Goal: Transaction & Acquisition: Purchase product/service

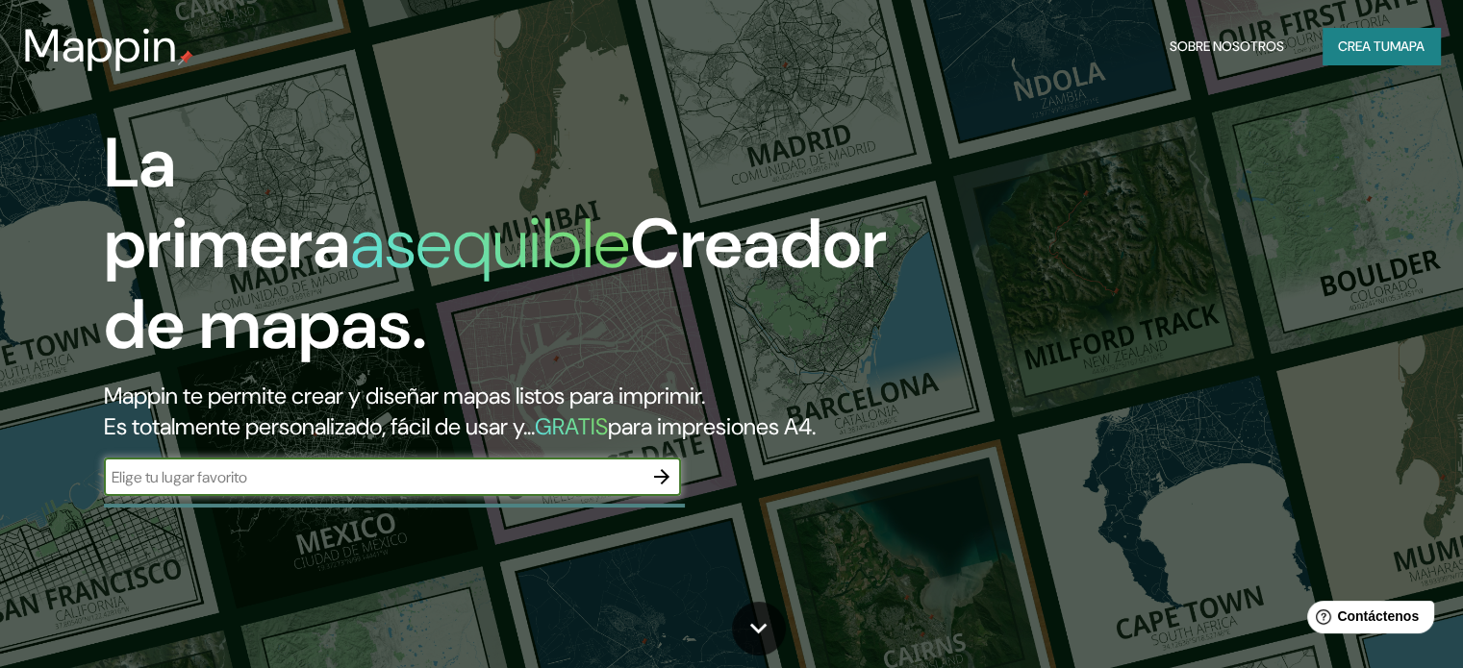
click at [442, 489] on input "text" at bounding box center [373, 477] width 539 height 22
type input "ICA"
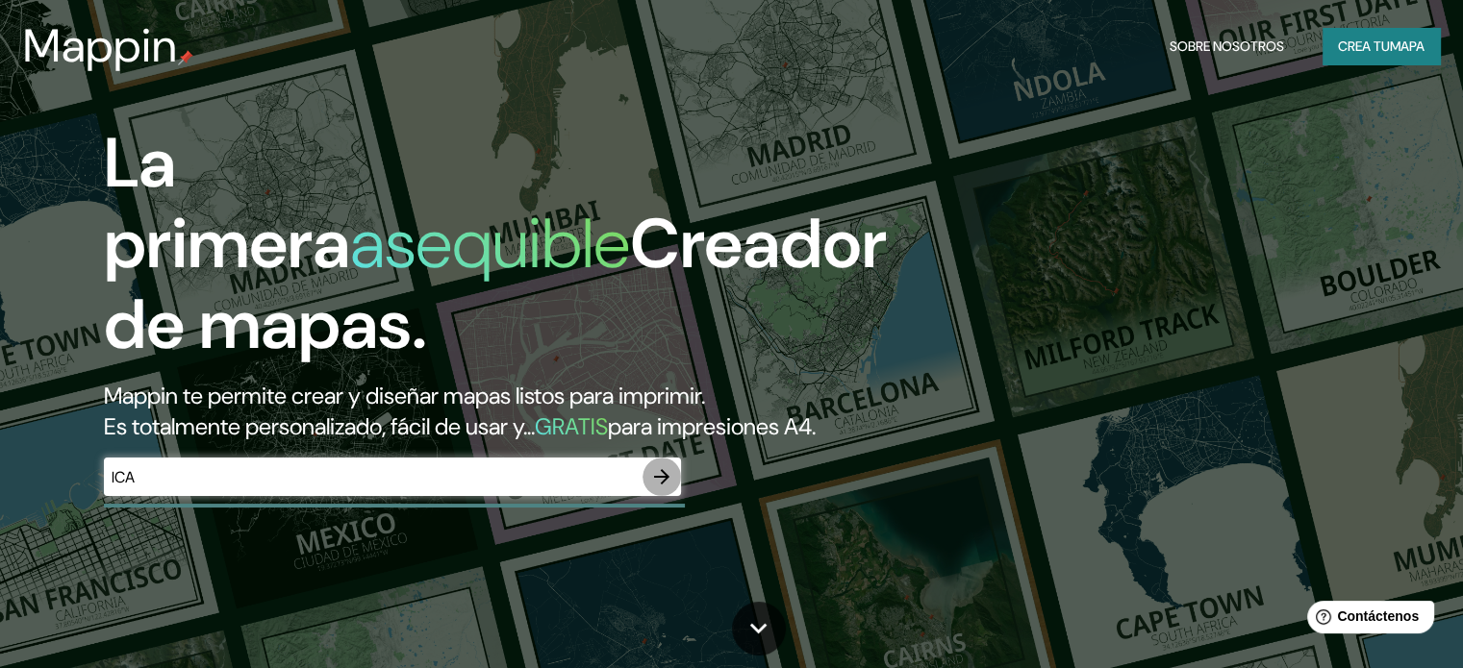
click at [653, 489] on icon "button" at bounding box center [661, 476] width 23 height 23
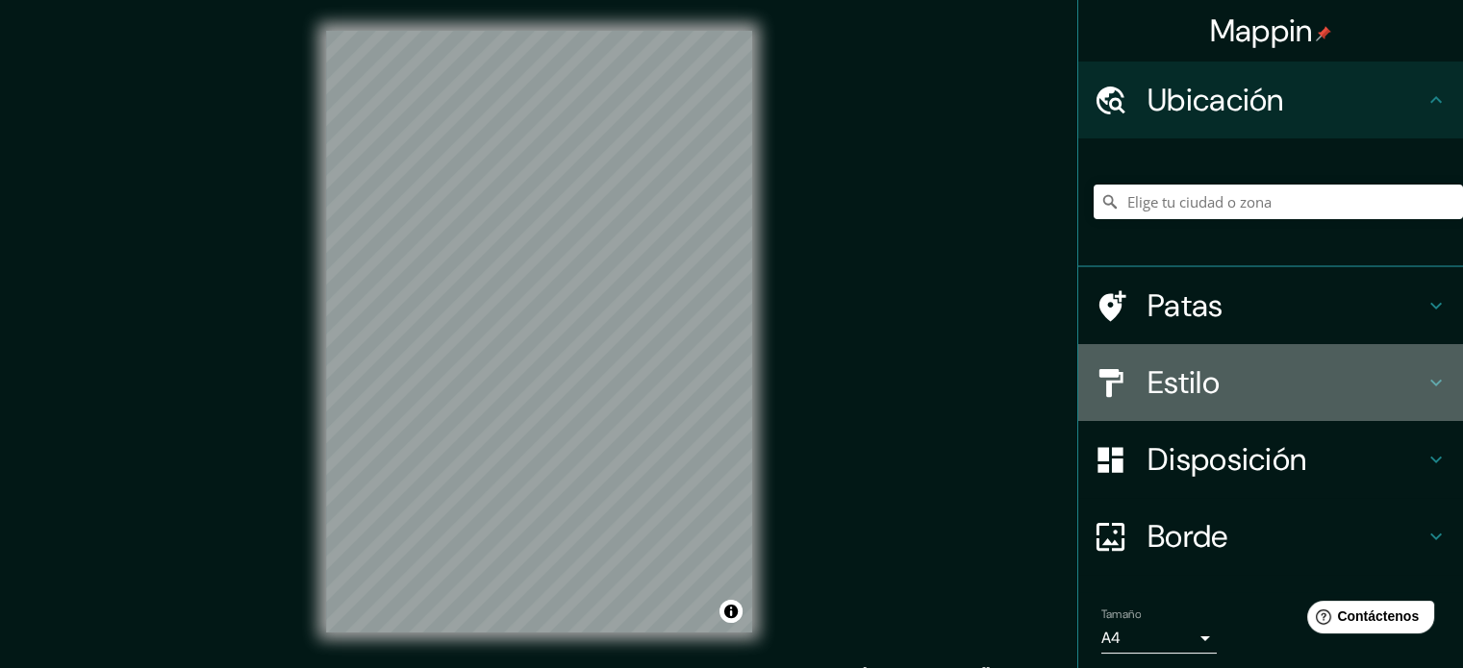
click at [1199, 384] on font "Estilo" at bounding box center [1183, 383] width 72 height 40
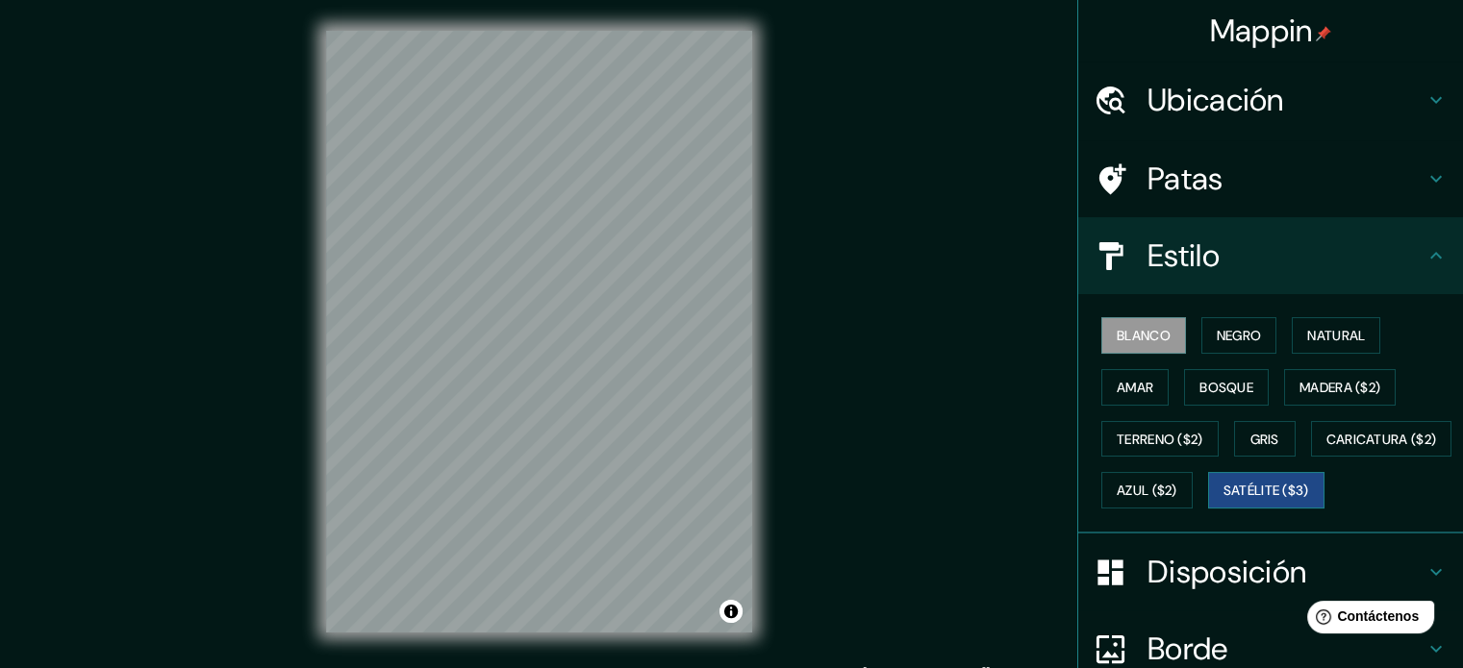
click at [1223, 500] on font "Satélite ($3)" at bounding box center [1266, 491] width 86 height 17
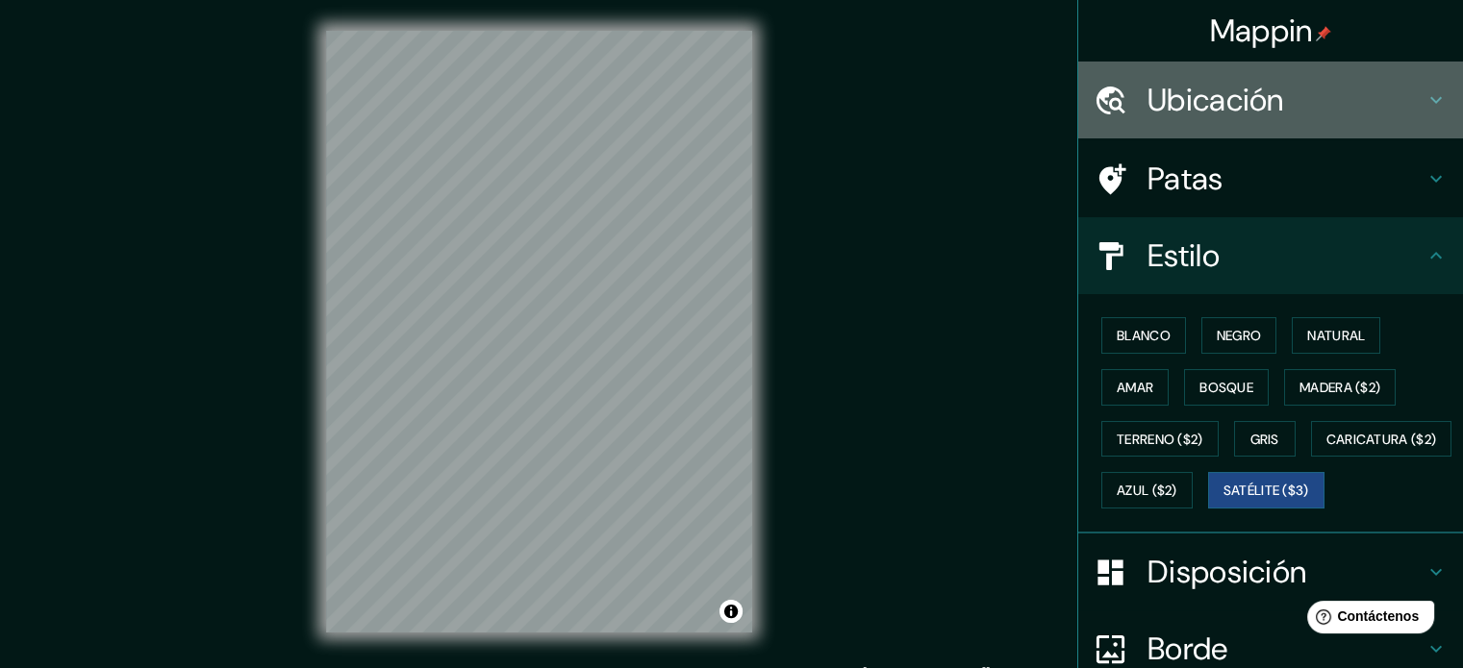
click at [1322, 119] on div "Ubicación" at bounding box center [1270, 100] width 385 height 77
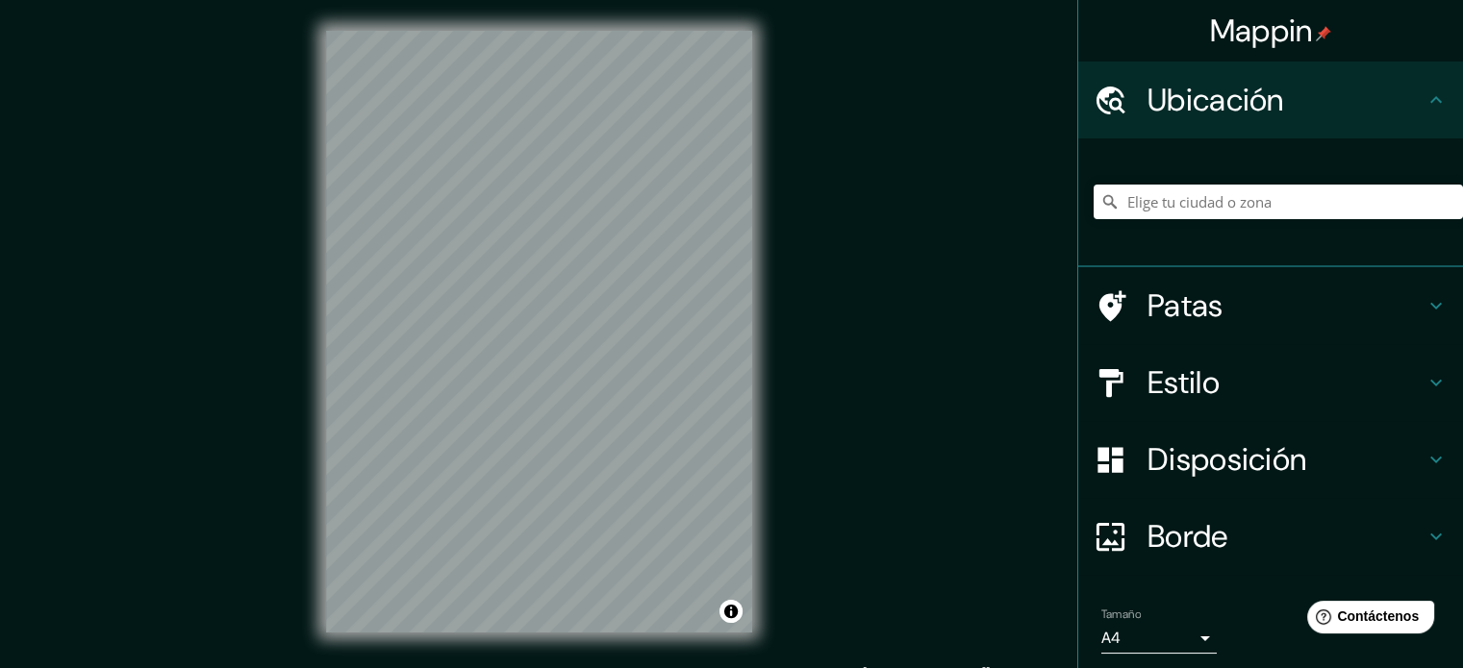
click at [1197, 225] on div at bounding box center [1277, 202] width 369 height 96
click at [1210, 206] on input "Elige tu ciudad o zona" at bounding box center [1277, 202] width 369 height 35
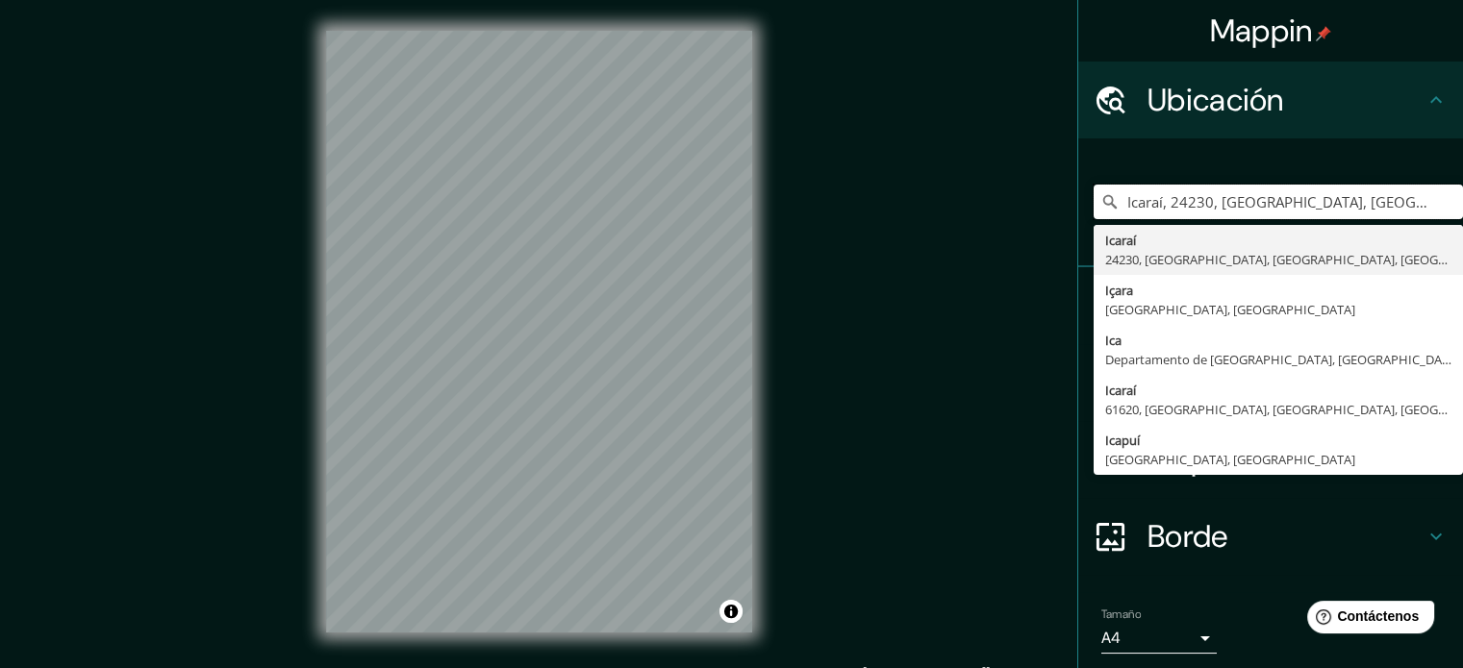
click at [1210, 206] on input "Icaraí, 24230, [GEOGRAPHIC_DATA], [GEOGRAPHIC_DATA], [GEOGRAPHIC_DATA]" at bounding box center [1277, 202] width 369 height 35
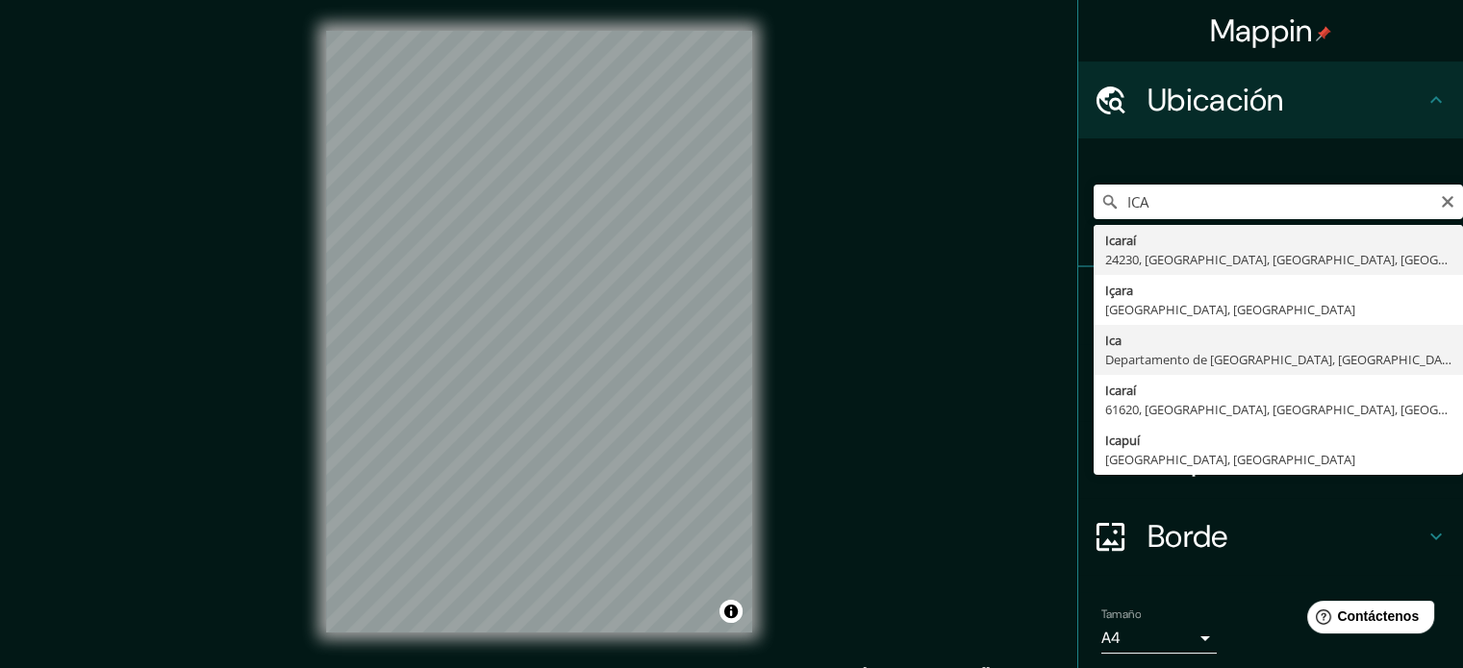
type input "Ica, [GEOGRAPHIC_DATA], [GEOGRAPHIC_DATA]"
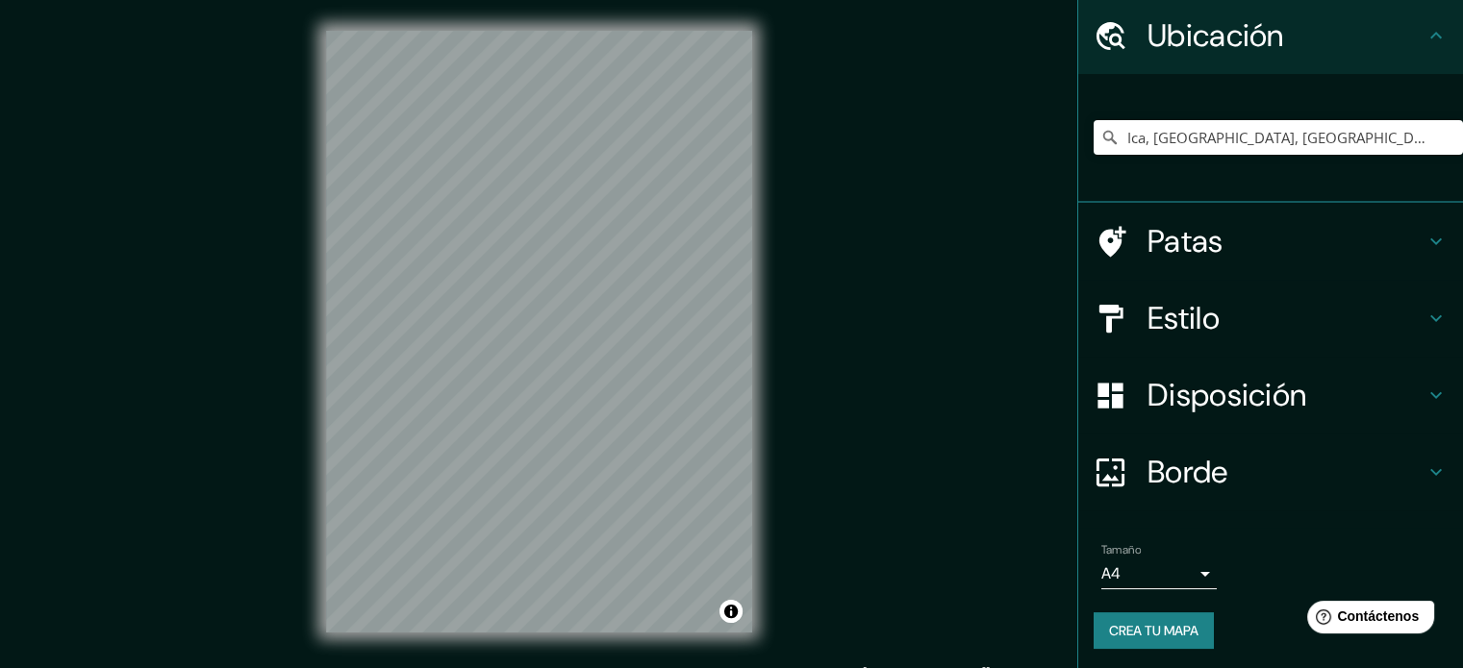
scroll to position [66, 0]
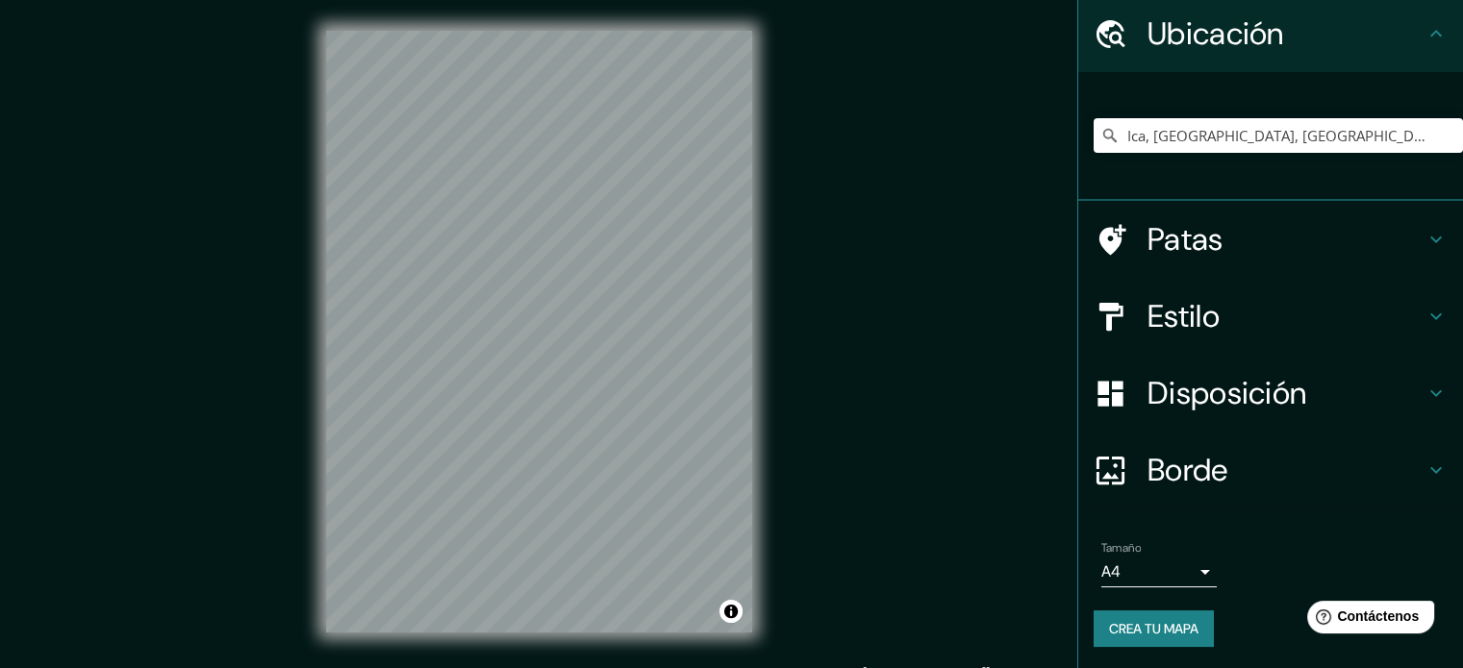
click at [1188, 553] on div "Tamaño A4 single" at bounding box center [1158, 564] width 115 height 46
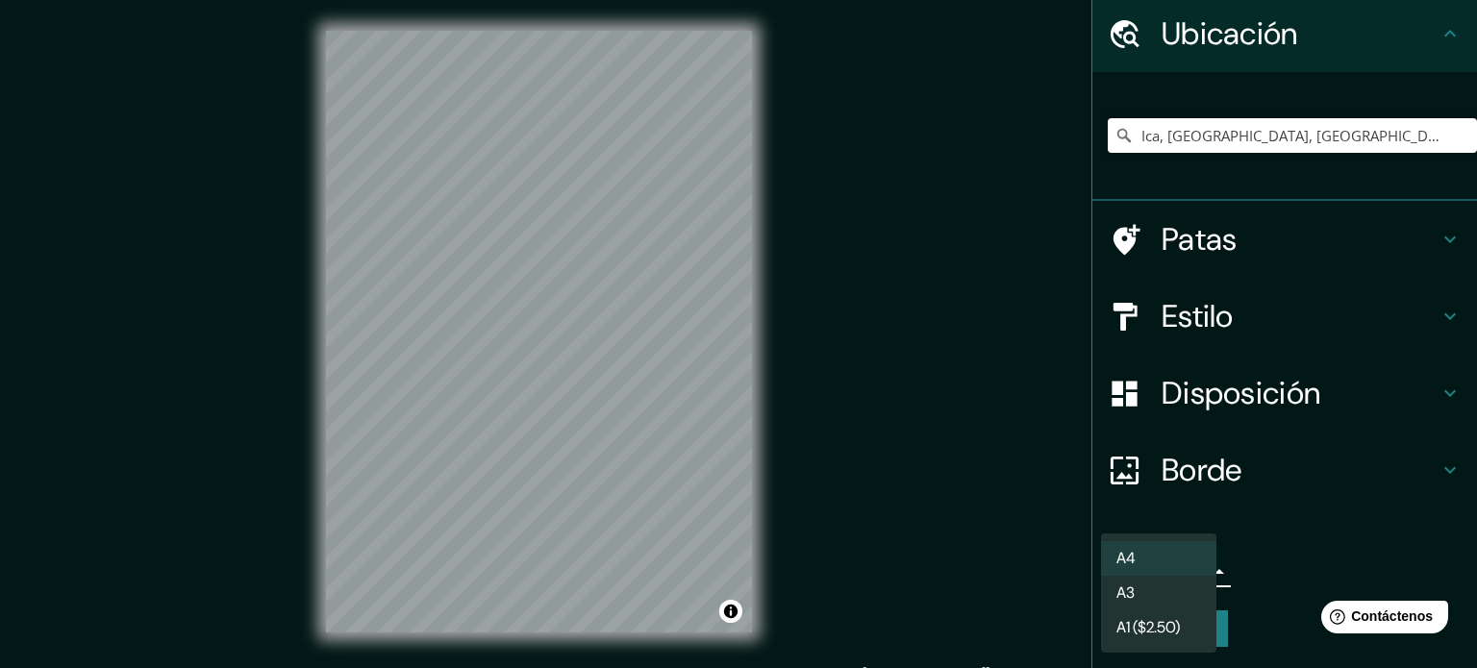
click at [1181, 567] on body "Mappin Ubicación Ica, [GEOGRAPHIC_DATA], [GEOGRAPHIC_DATA] Patas Estilo Disposi…" at bounding box center [738, 334] width 1477 height 668
click at [1142, 592] on li "A3" at bounding box center [1158, 595] width 115 height 36
type input "a4"
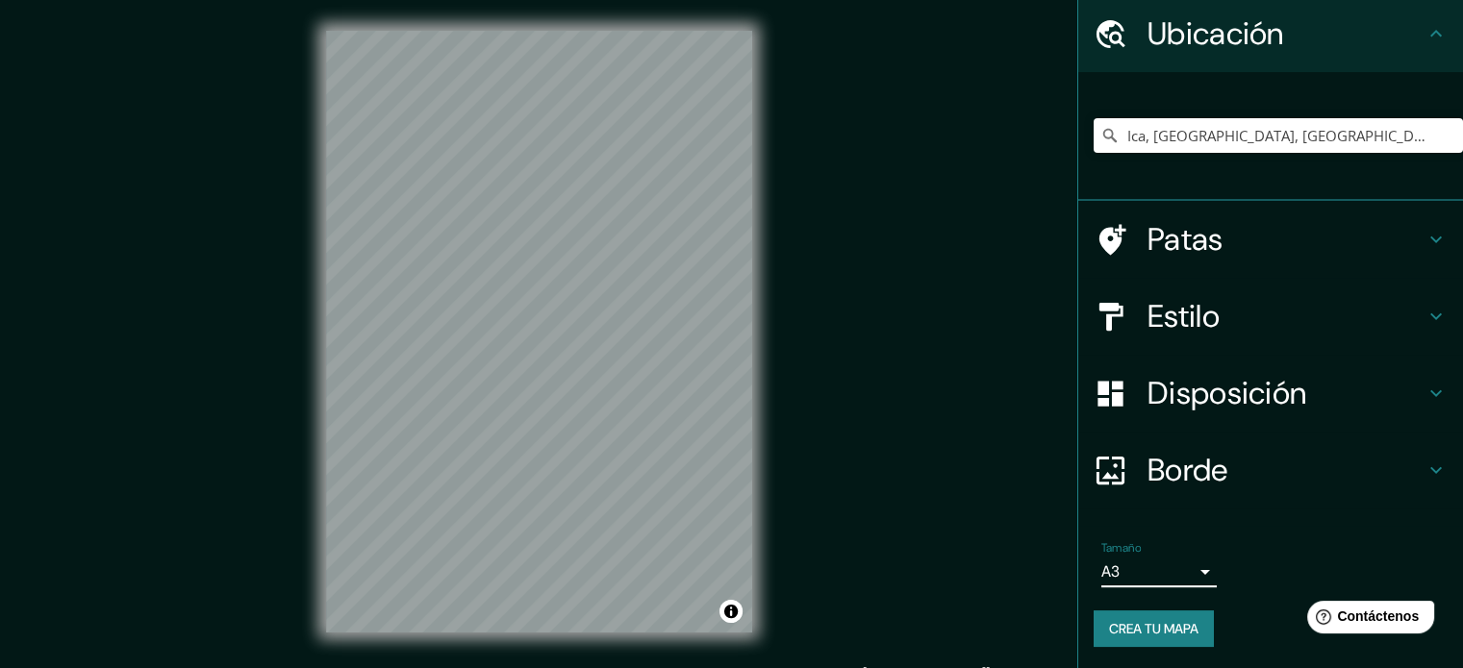
click at [1207, 405] on font "Disposición" at bounding box center [1226, 393] width 159 height 40
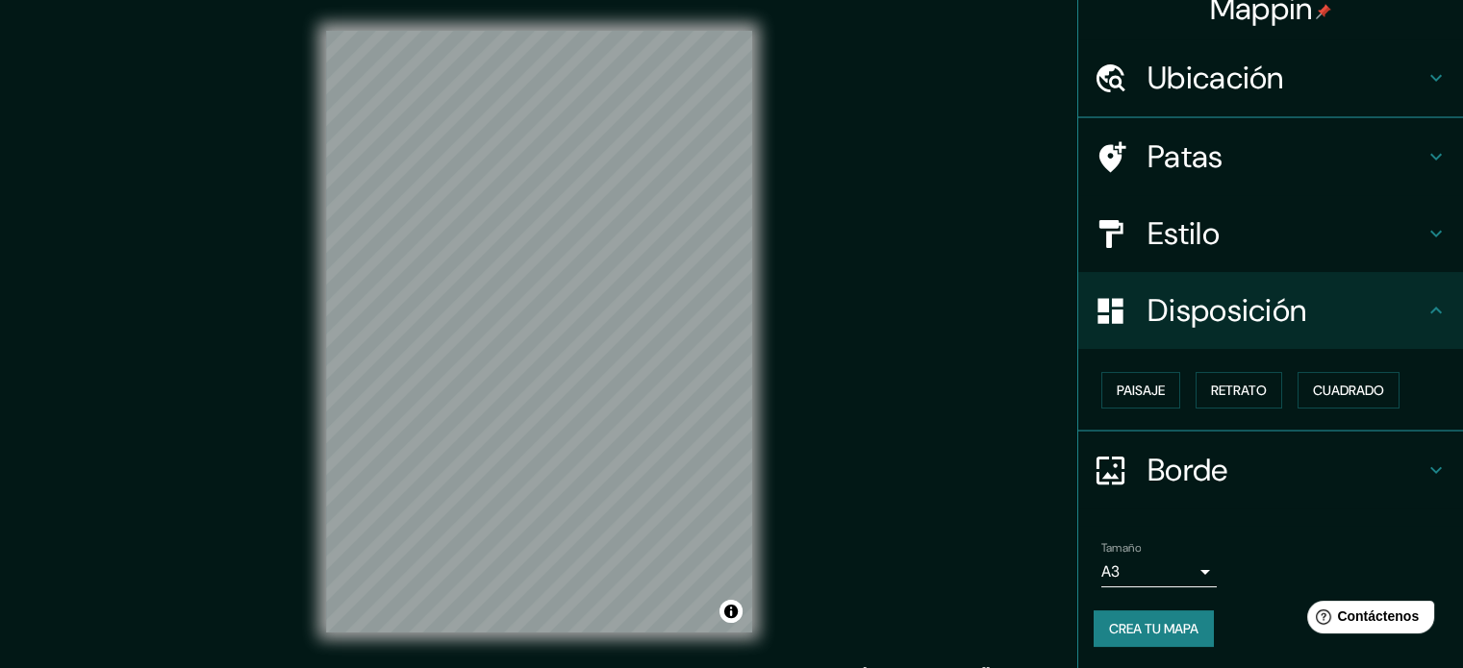
scroll to position [23, 0]
click at [1313, 389] on font "Cuadrado" at bounding box center [1348, 389] width 71 height 17
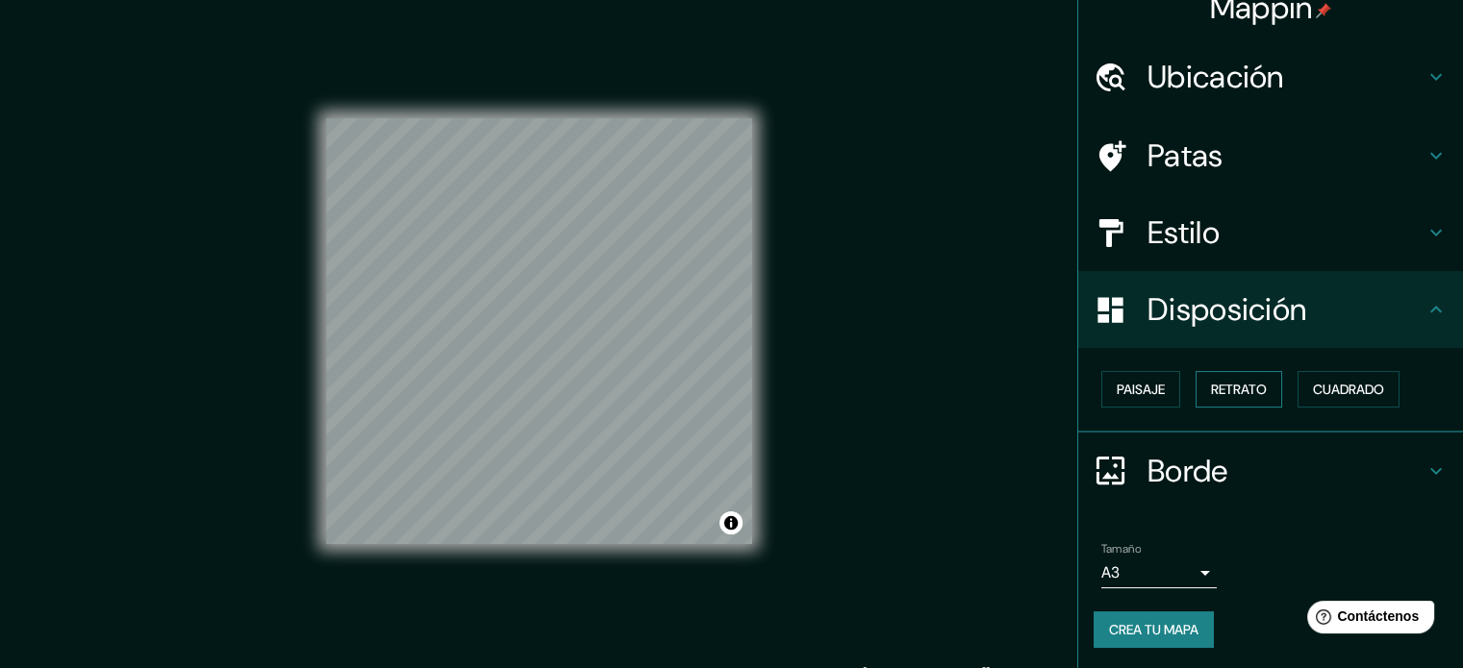
click at [1233, 388] on font "Retrato" at bounding box center [1239, 389] width 56 height 17
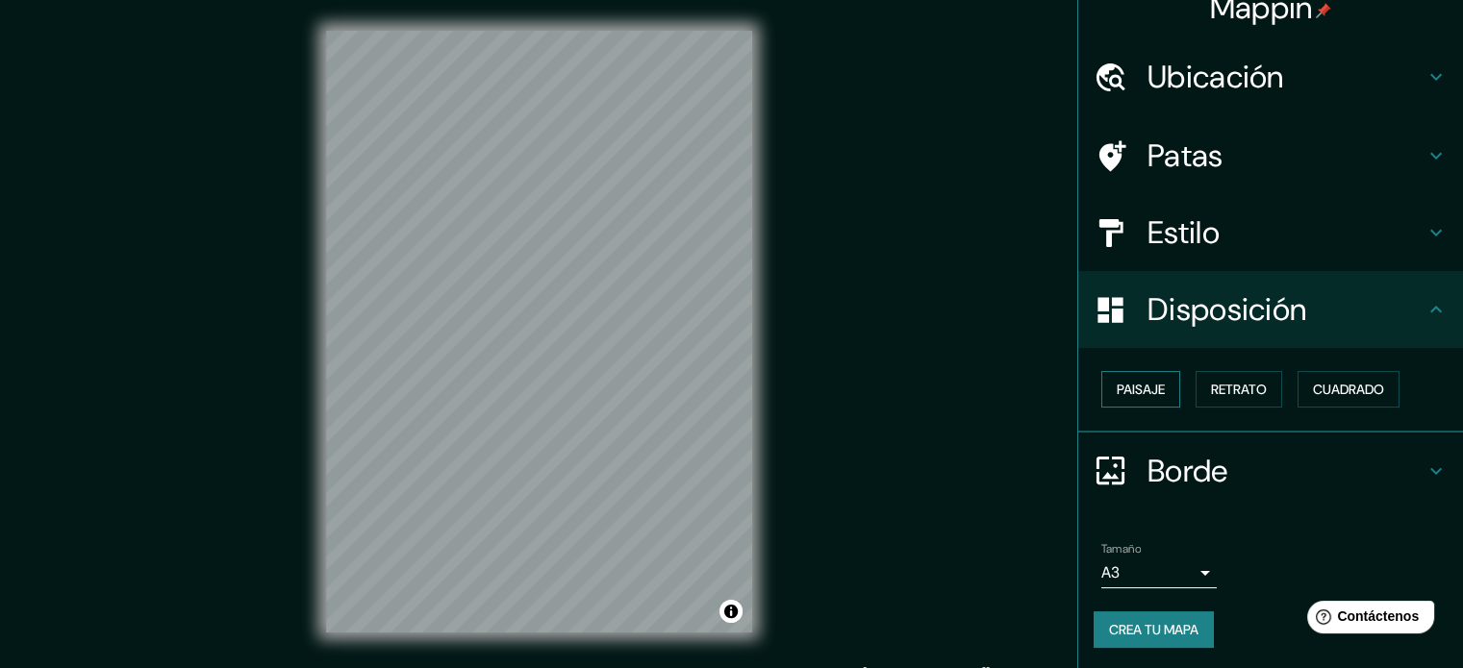
click at [1131, 402] on button "Paisaje" at bounding box center [1140, 389] width 79 height 37
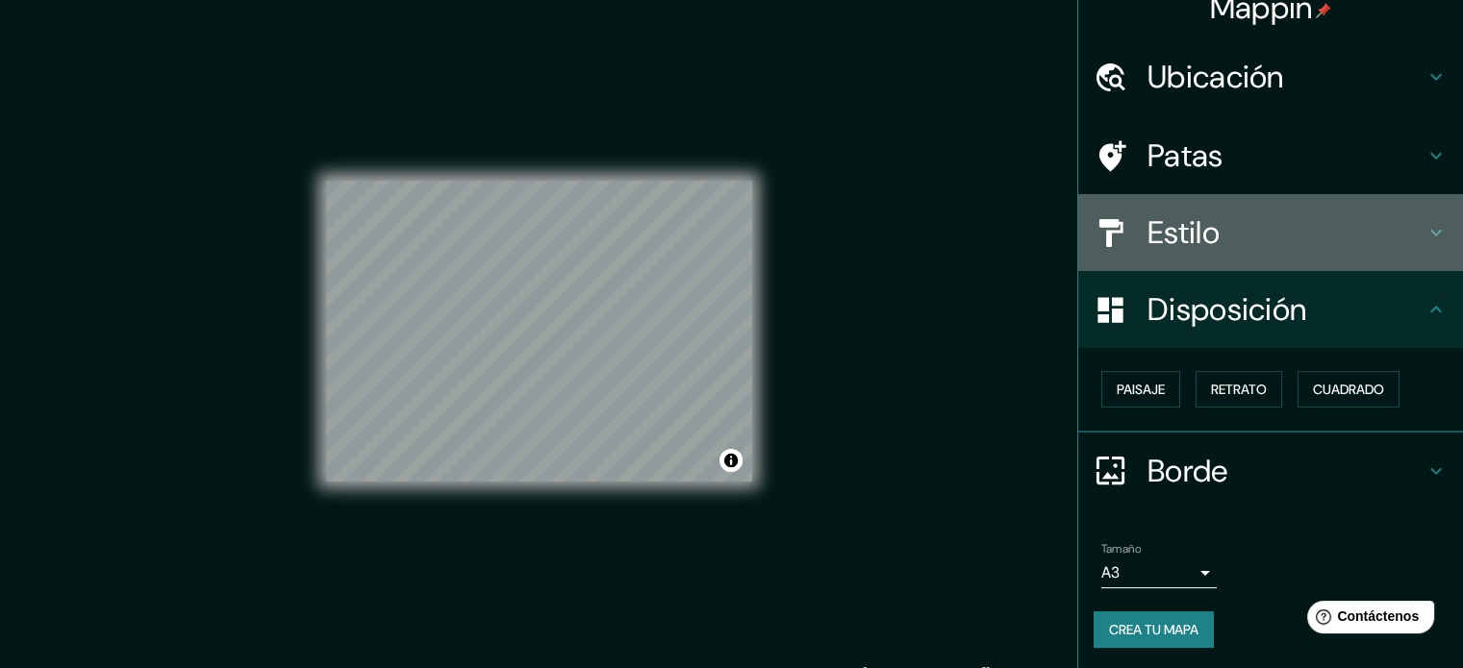
click at [1258, 212] on div "Estilo" at bounding box center [1270, 232] width 385 height 77
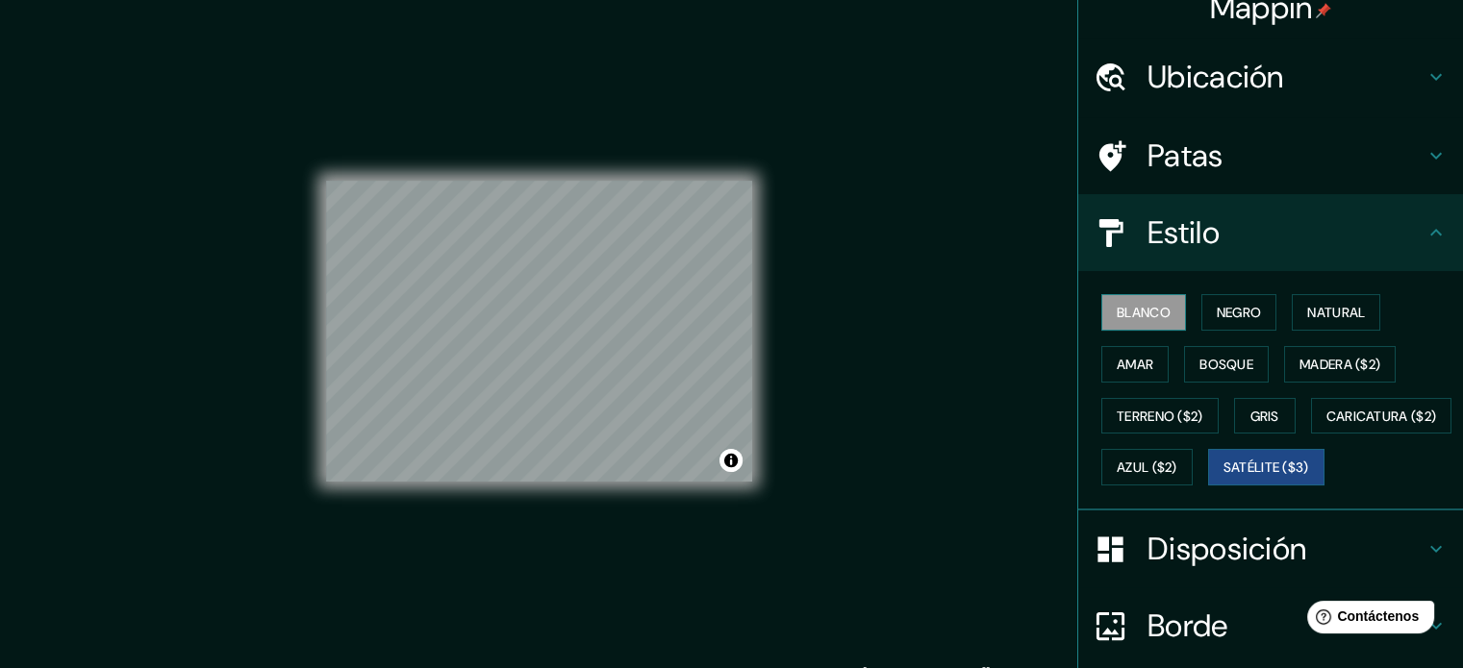
click at [1117, 314] on font "Blanco" at bounding box center [1144, 312] width 54 height 17
click at [1307, 311] on font "Natural" at bounding box center [1336, 312] width 58 height 17
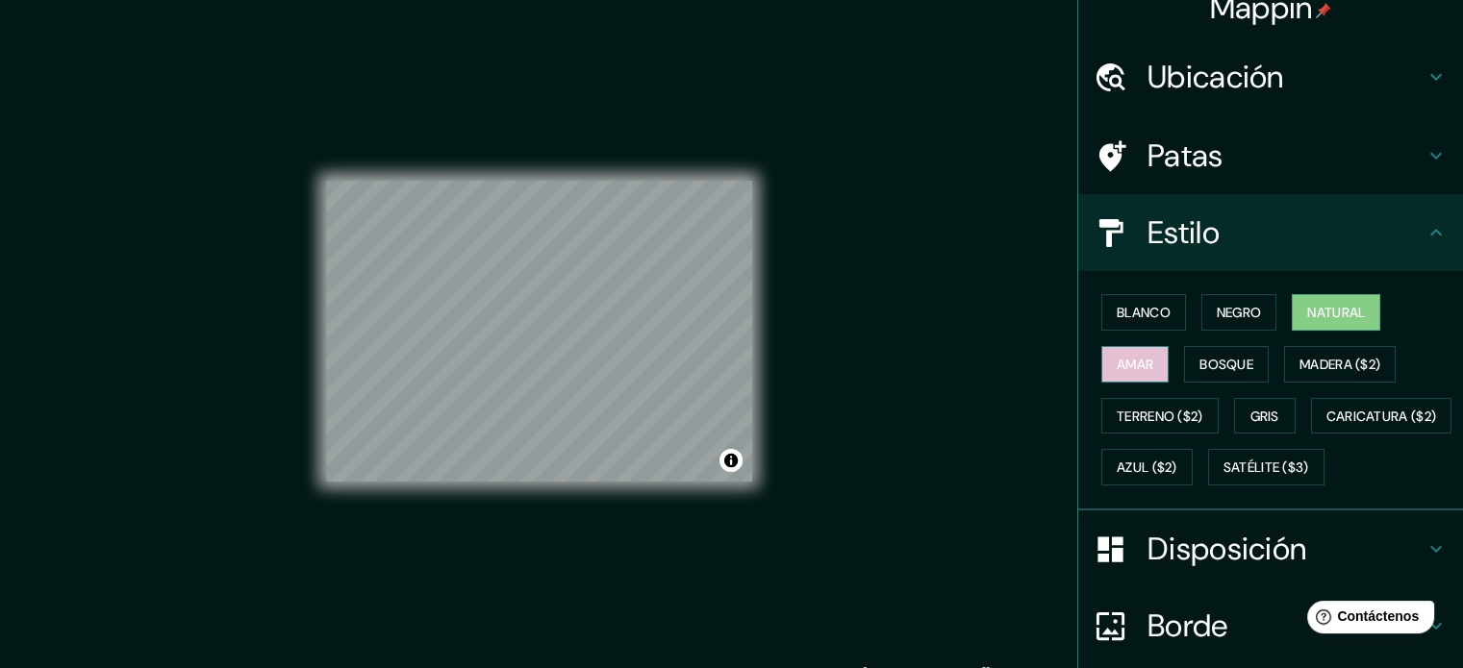
click at [1117, 358] on font "Amar" at bounding box center [1135, 364] width 37 height 17
click at [1184, 364] on button "Bosque" at bounding box center [1226, 364] width 85 height 37
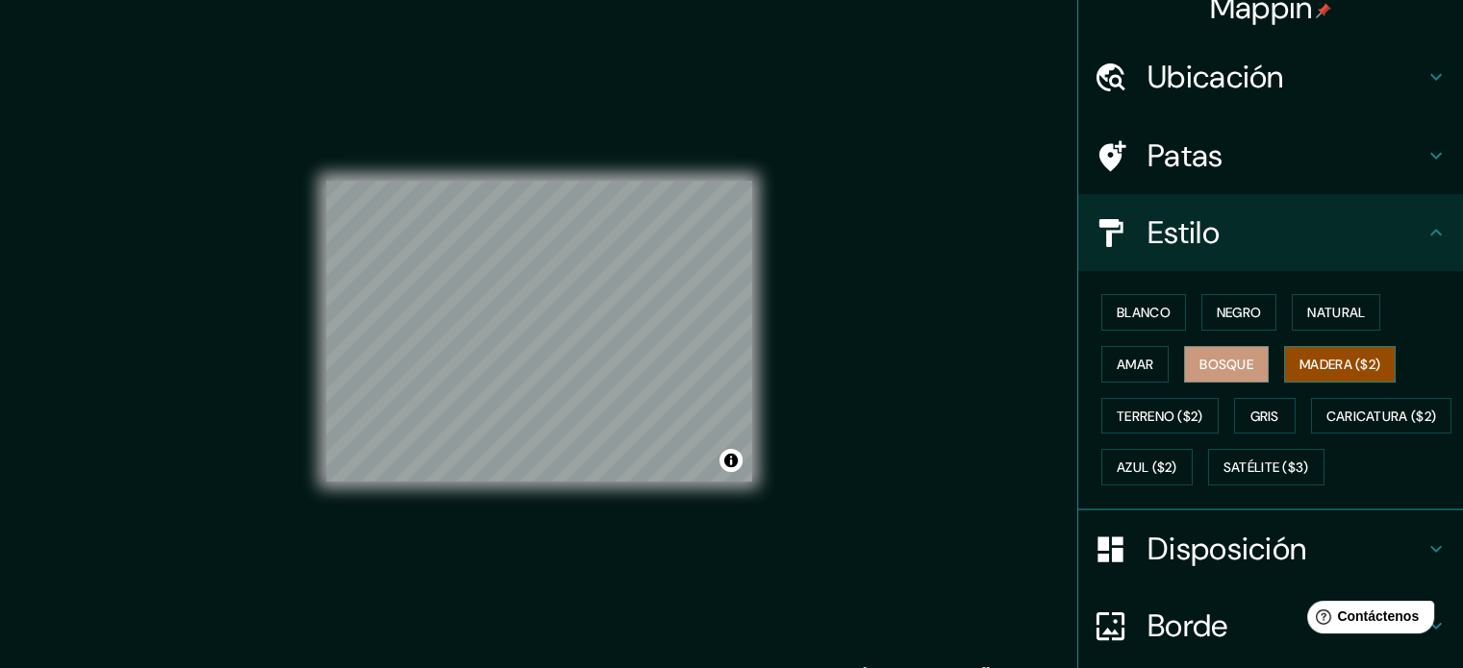
click at [1307, 364] on font "Madera ($2)" at bounding box center [1339, 364] width 81 height 17
click at [1307, 300] on font "Natural" at bounding box center [1336, 312] width 58 height 25
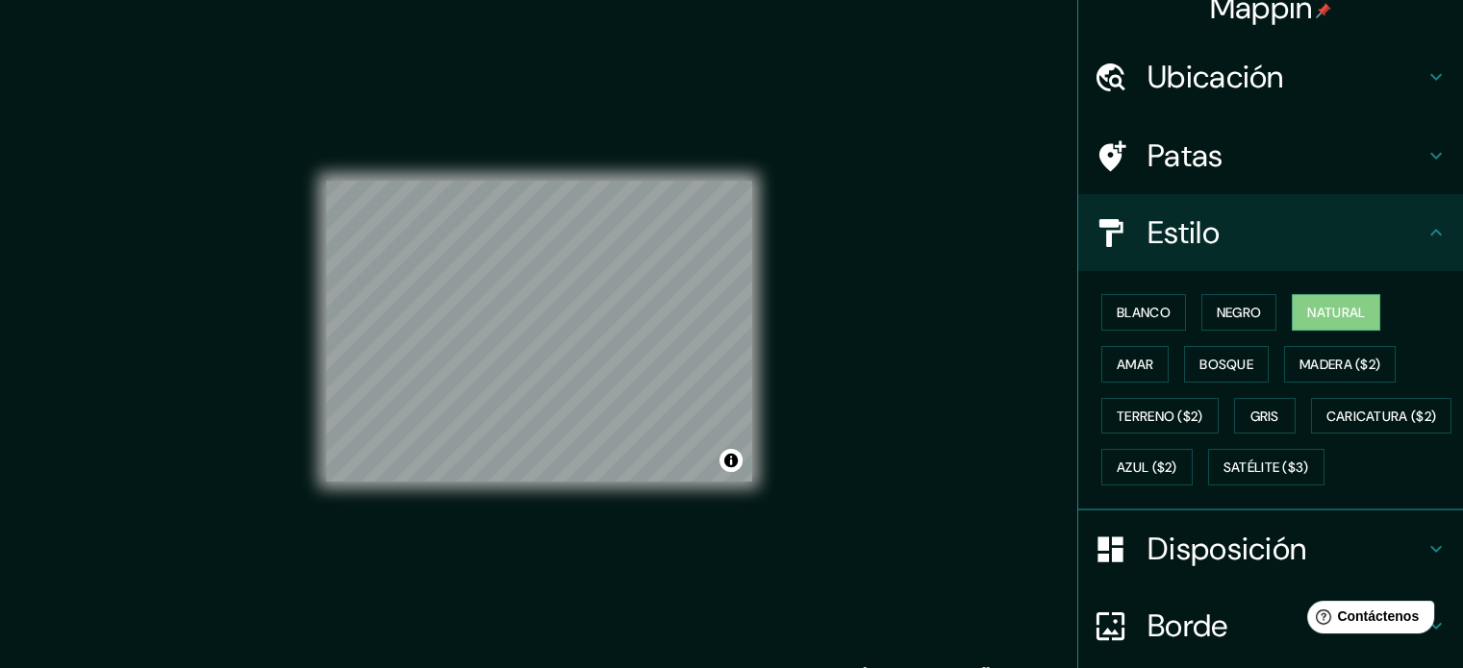
click at [1238, 234] on h4 "Estilo" at bounding box center [1285, 233] width 277 height 38
click at [1189, 569] on font "Disposición" at bounding box center [1226, 549] width 159 height 40
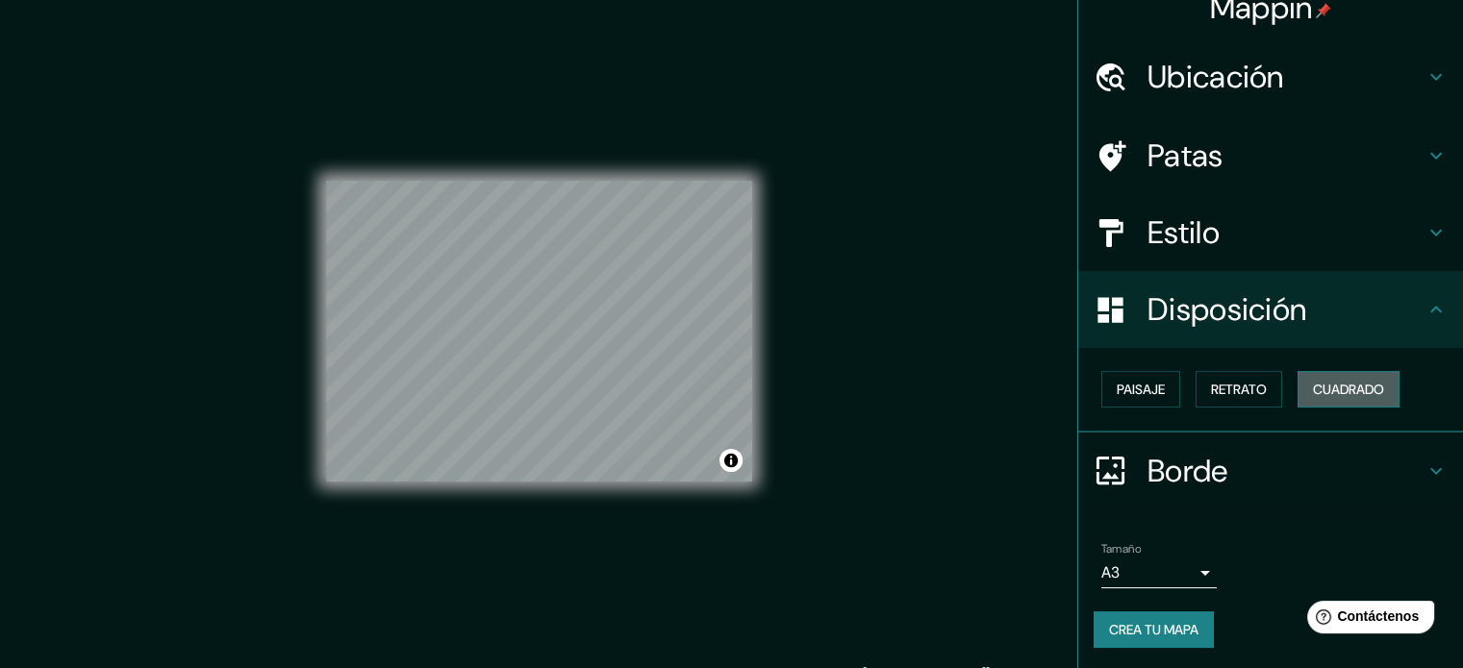
click at [1338, 390] on font "Cuadrado" at bounding box center [1348, 389] width 71 height 17
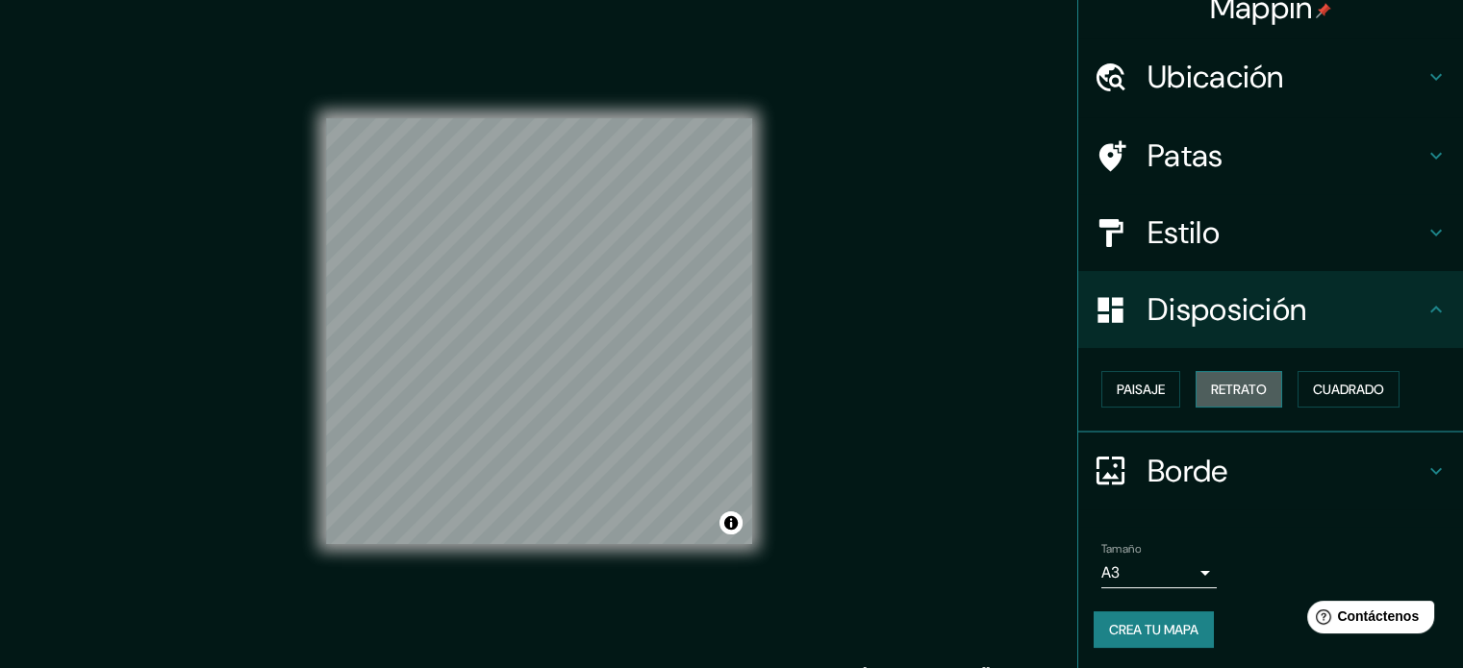
click at [1222, 387] on font "Retrato" at bounding box center [1239, 389] width 56 height 17
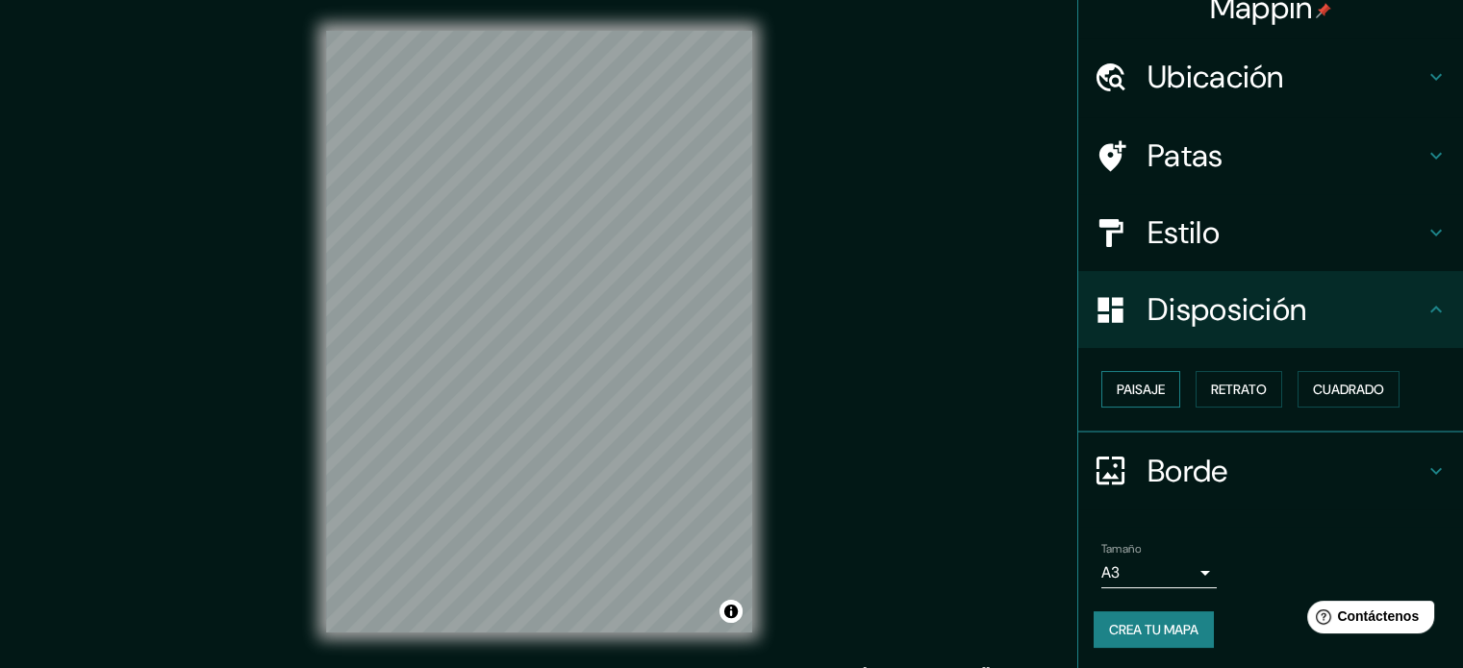
click at [1139, 390] on font "Paisaje" at bounding box center [1141, 389] width 48 height 17
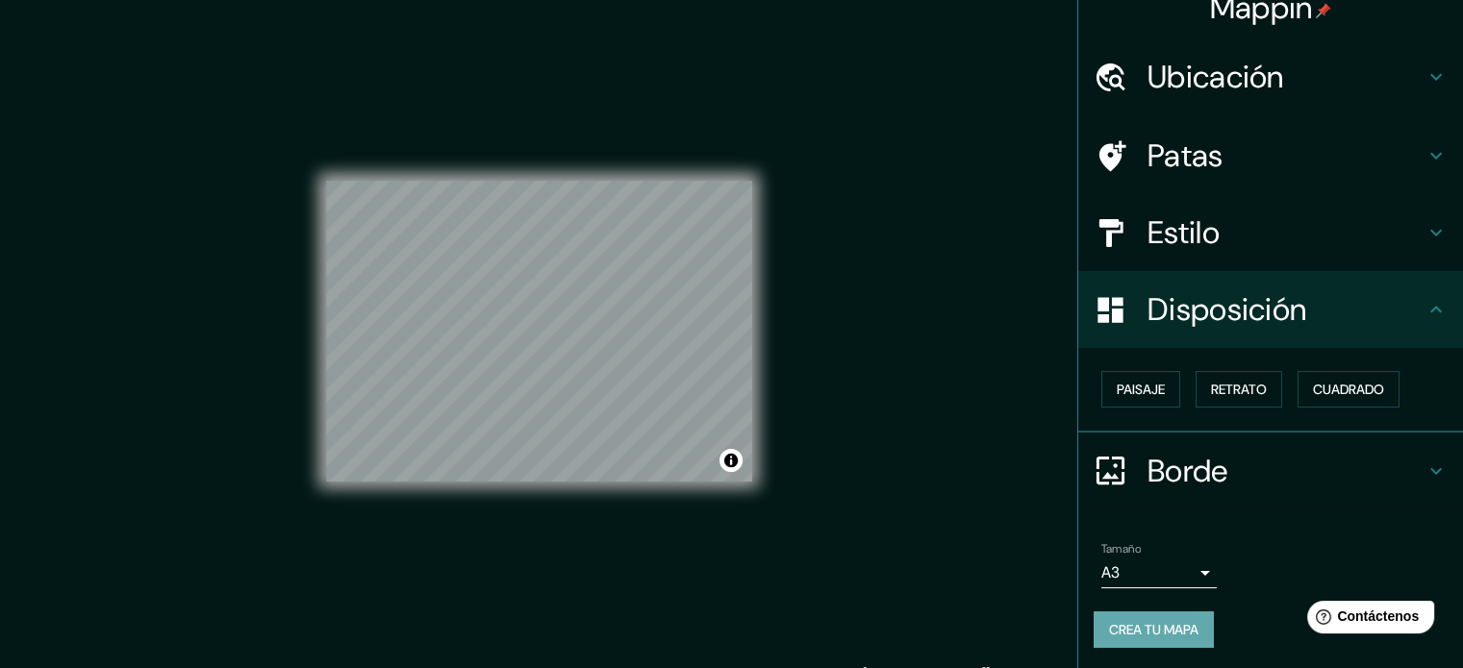
click at [1109, 626] on font "Crea tu mapa" at bounding box center [1153, 629] width 89 height 17
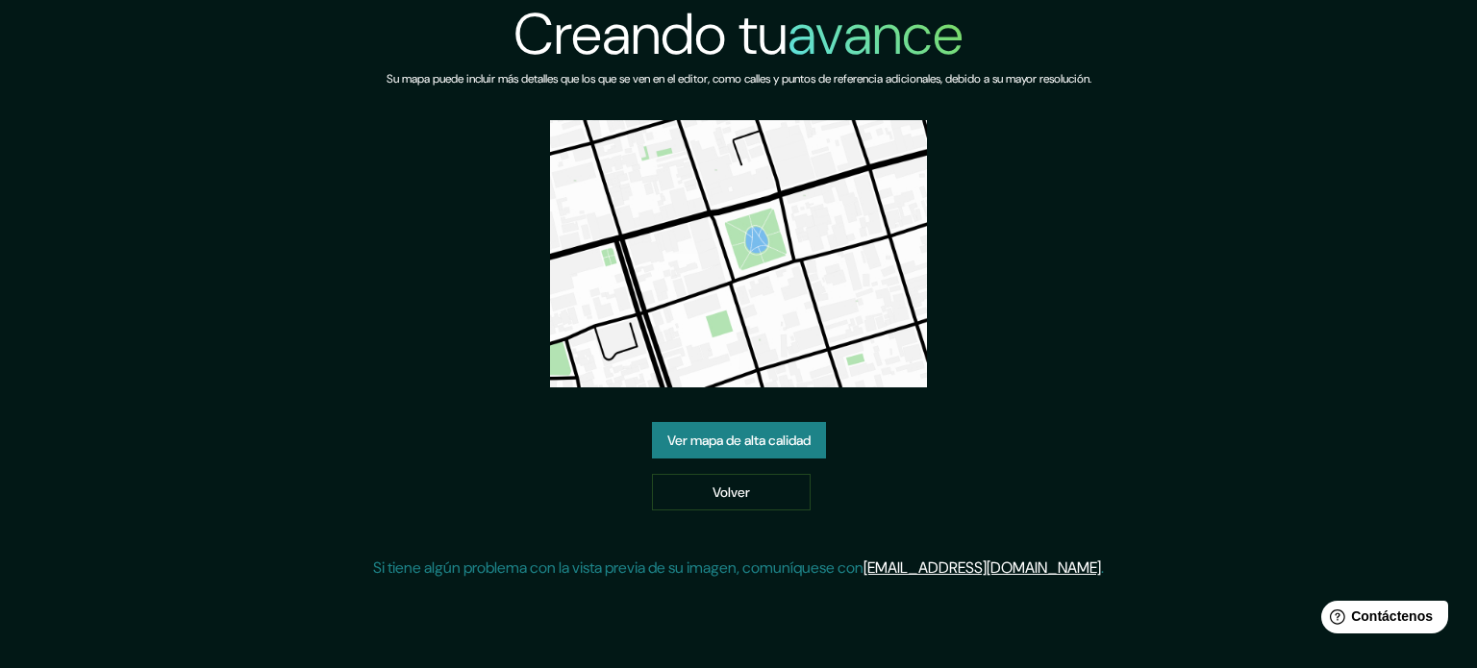
click at [772, 445] on font "Ver mapa de alta calidad" at bounding box center [738, 440] width 143 height 17
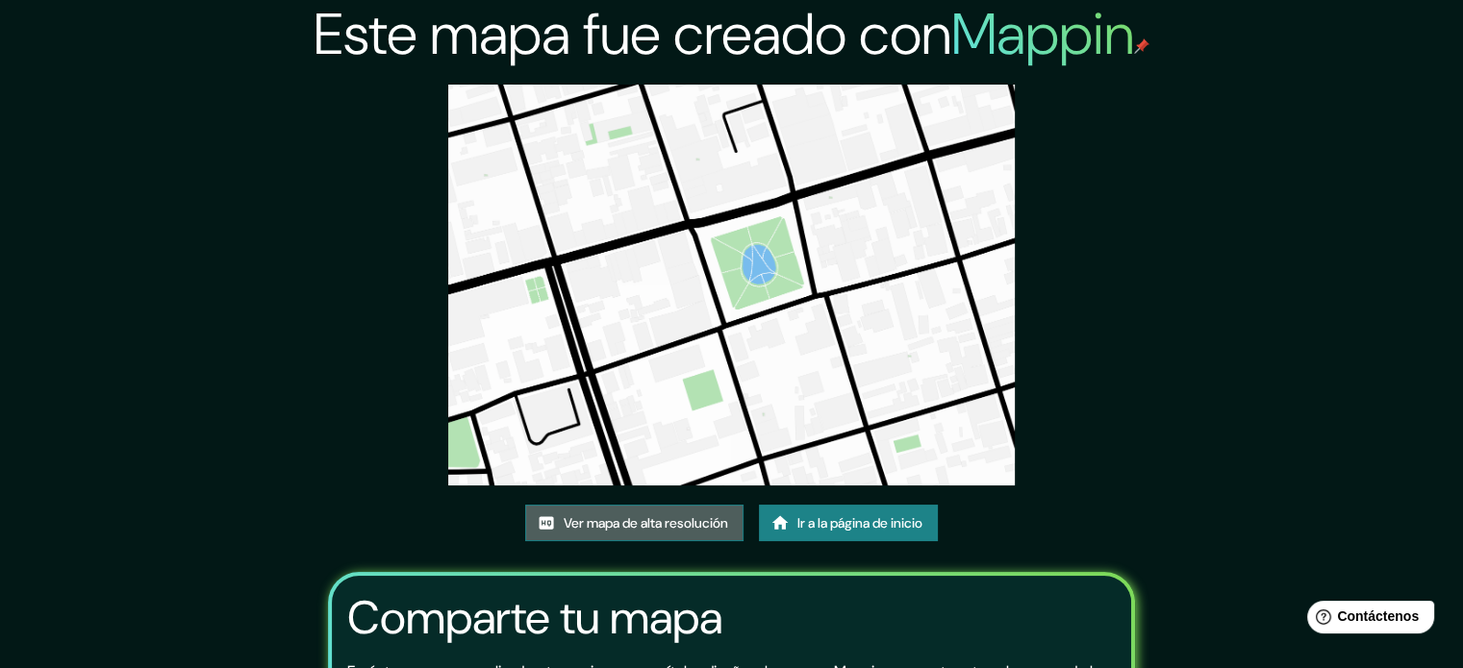
click at [671, 527] on font "Ver mapa de alta resolución" at bounding box center [646, 523] width 164 height 17
